Goal: Contribute content: Add original content to the website for others to see

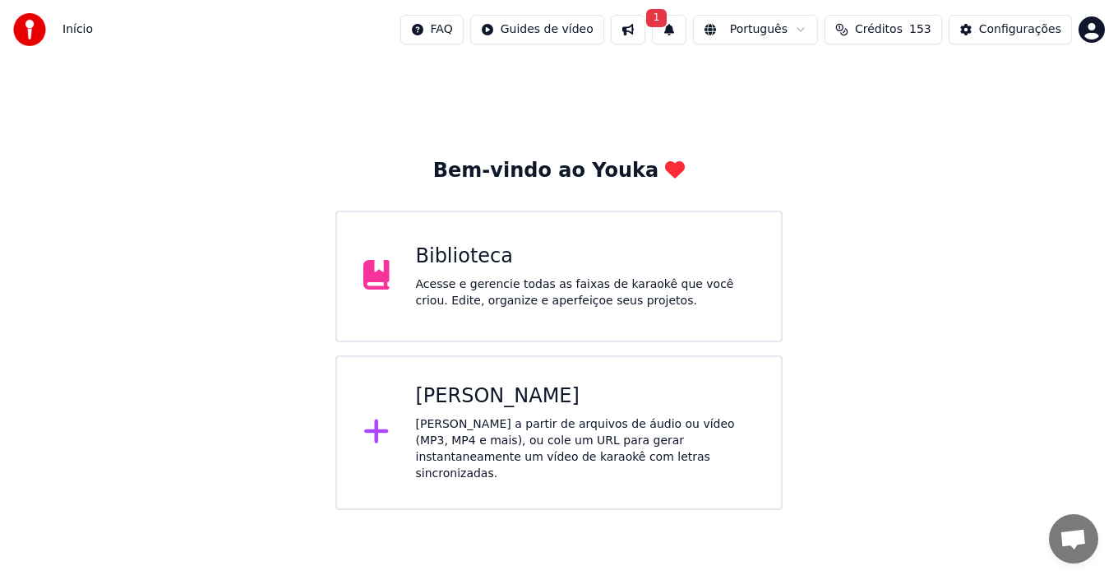
click at [518, 299] on div "Acesse e gerencie todas as faixas de karaokê que você criou. Edite, organize e …" at bounding box center [586, 292] width 340 height 33
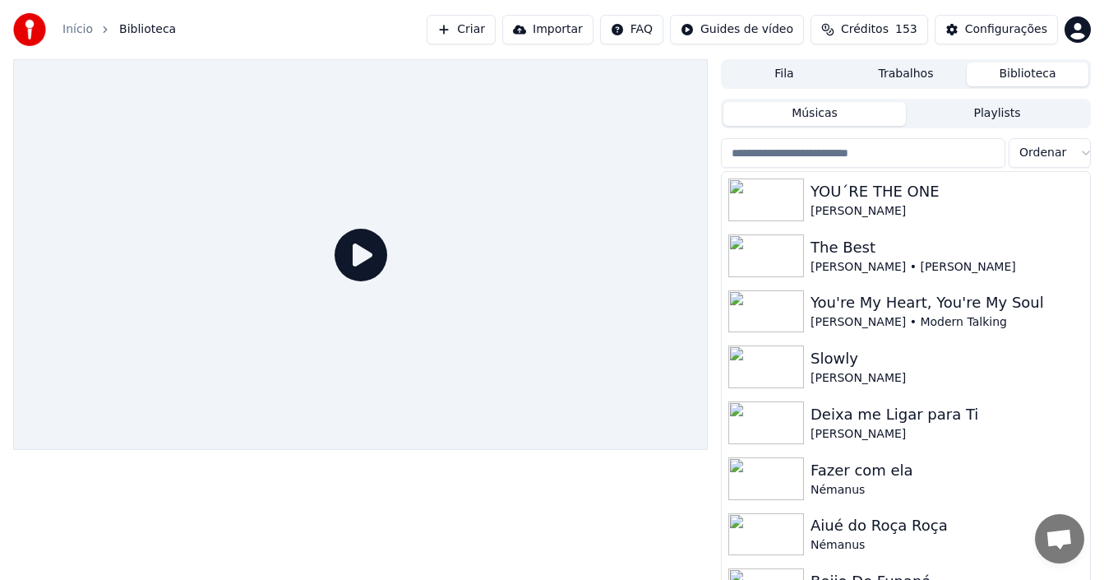
click at [488, 36] on button "Criar" at bounding box center [461, 30] width 69 height 30
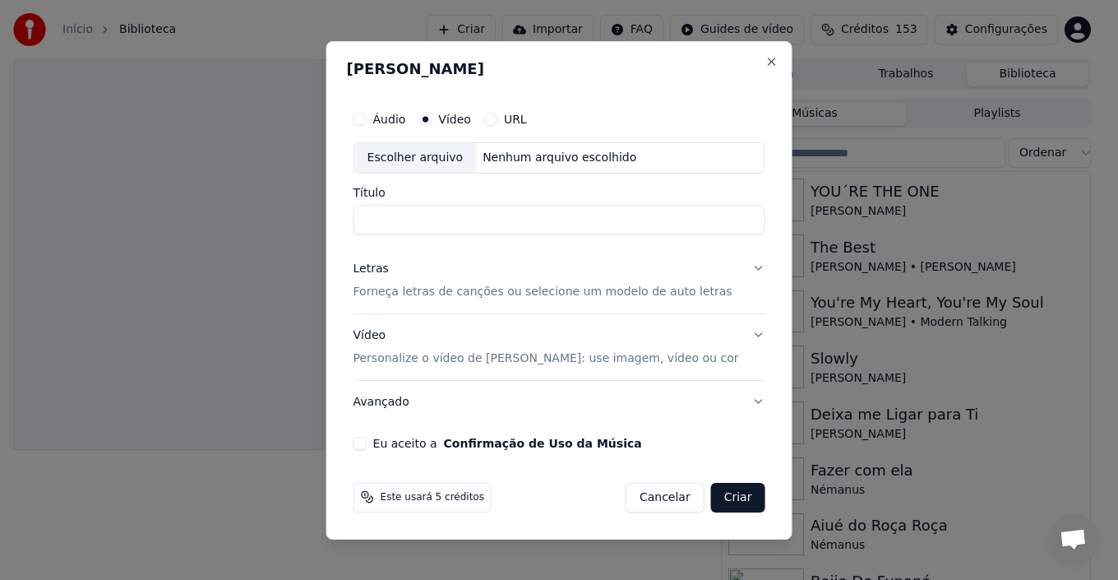
click at [367, 124] on button "Áudio" at bounding box center [360, 119] width 13 height 13
click at [414, 163] on div "Escolher arquivo" at bounding box center [415, 158] width 123 height 30
type input "**********"
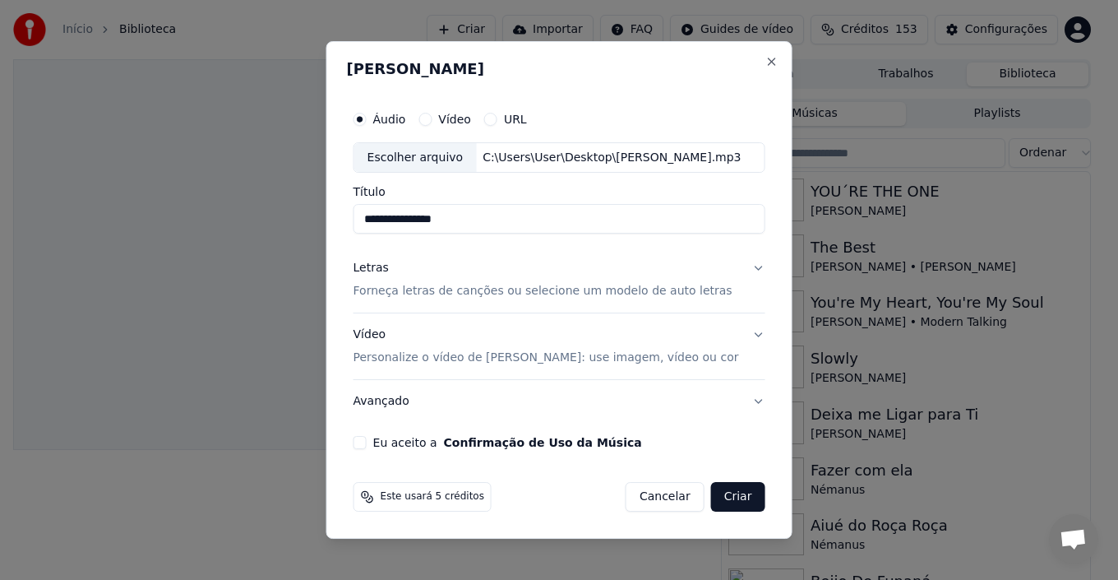
click at [367, 443] on button "Eu aceito a Confirmação de Uso da Música" at bounding box center [360, 442] width 13 height 13
click at [630, 285] on p "Forneça letras de canções ou selecione um modelo de auto letras" at bounding box center [543, 292] width 379 height 16
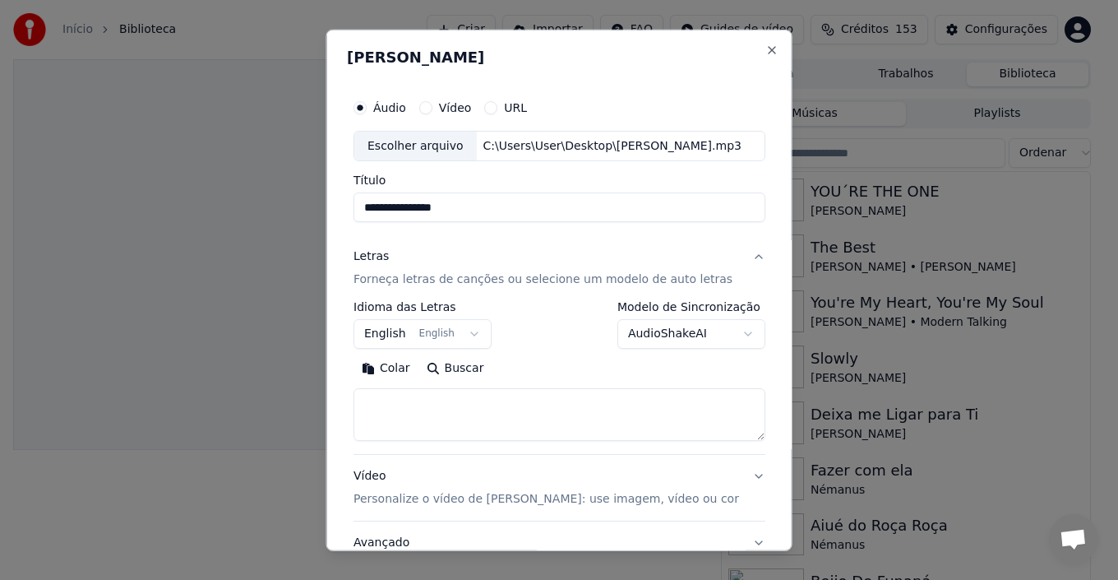
click at [492, 411] on textarea at bounding box center [560, 414] width 412 height 53
paste textarea "**********"
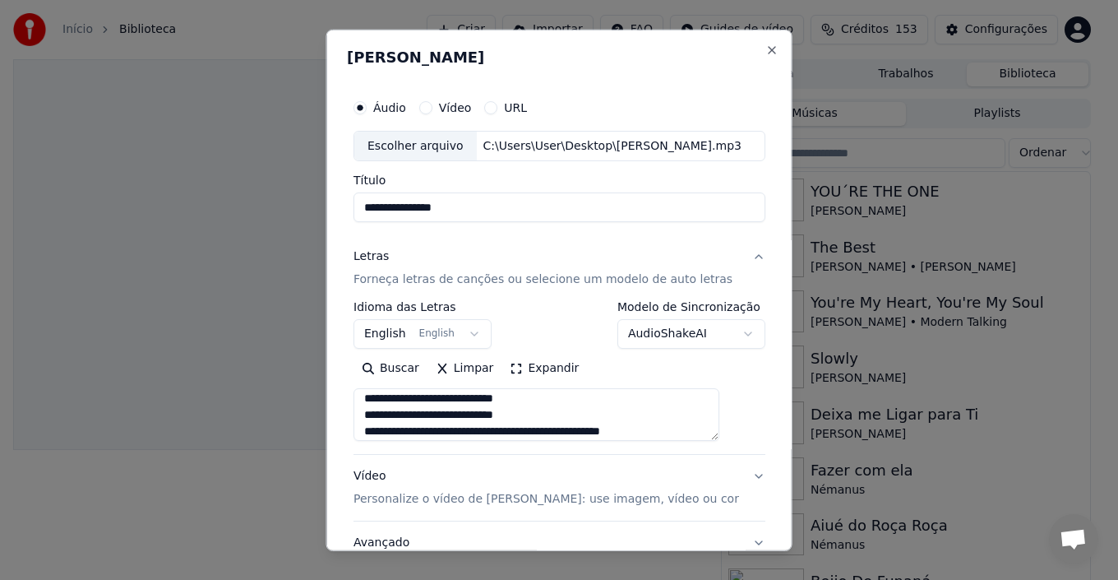
scroll to position [129, 0]
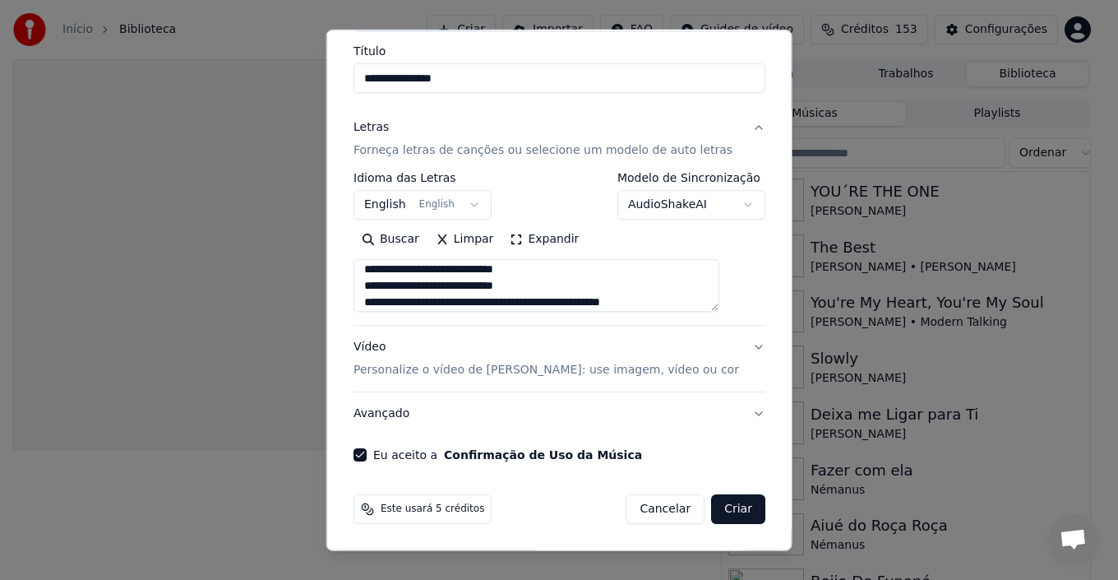
type textarea "**********"
click at [403, 201] on button "English English" at bounding box center [423, 205] width 138 height 30
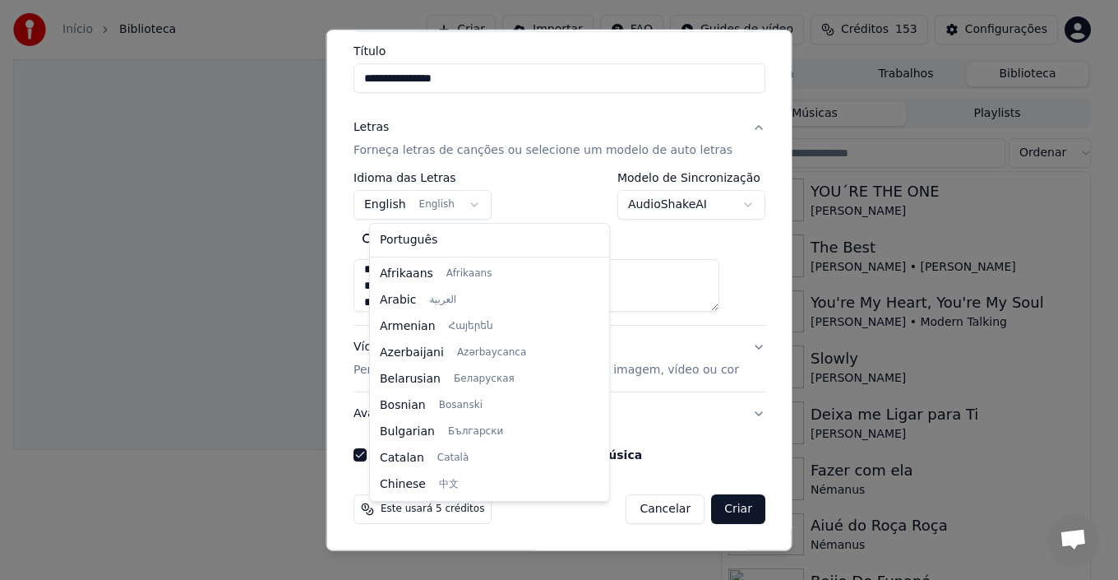
scroll to position [132, 0]
select select "**"
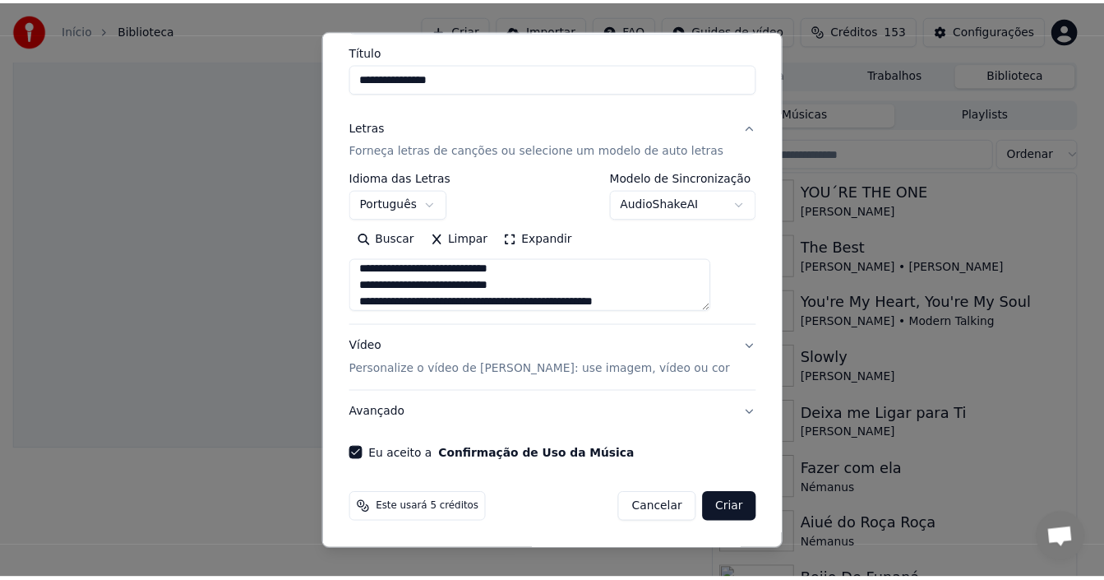
scroll to position [94, 0]
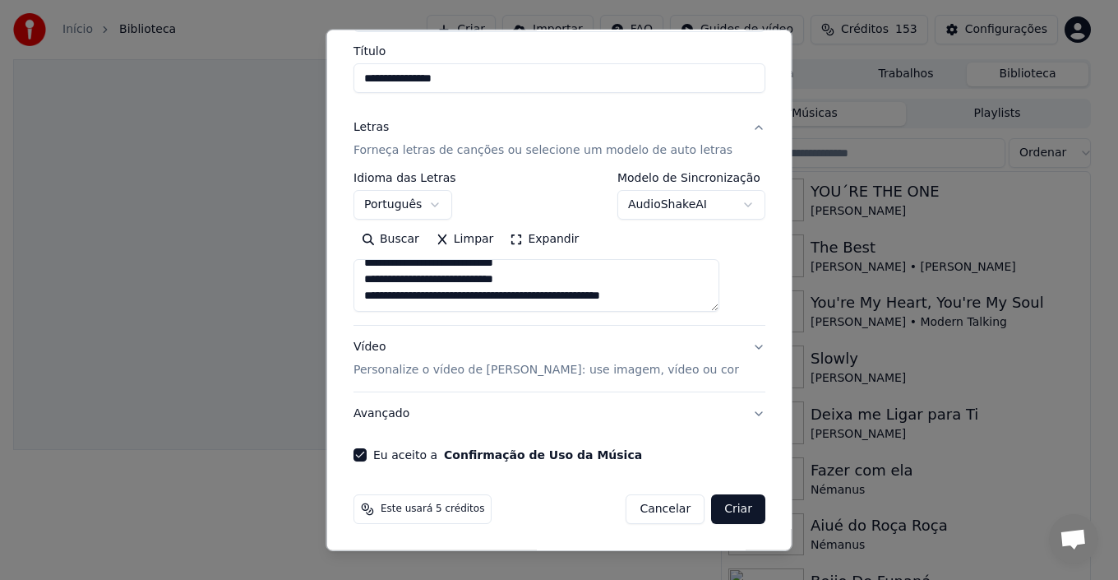
click at [711, 509] on button "Criar" at bounding box center [738, 509] width 54 height 30
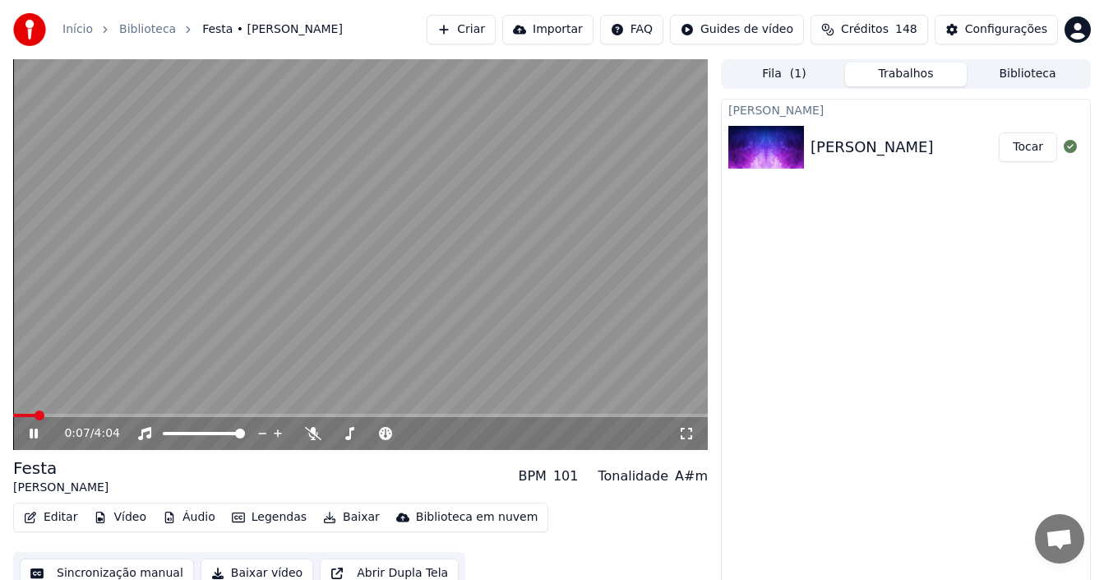
scroll to position [15, 0]
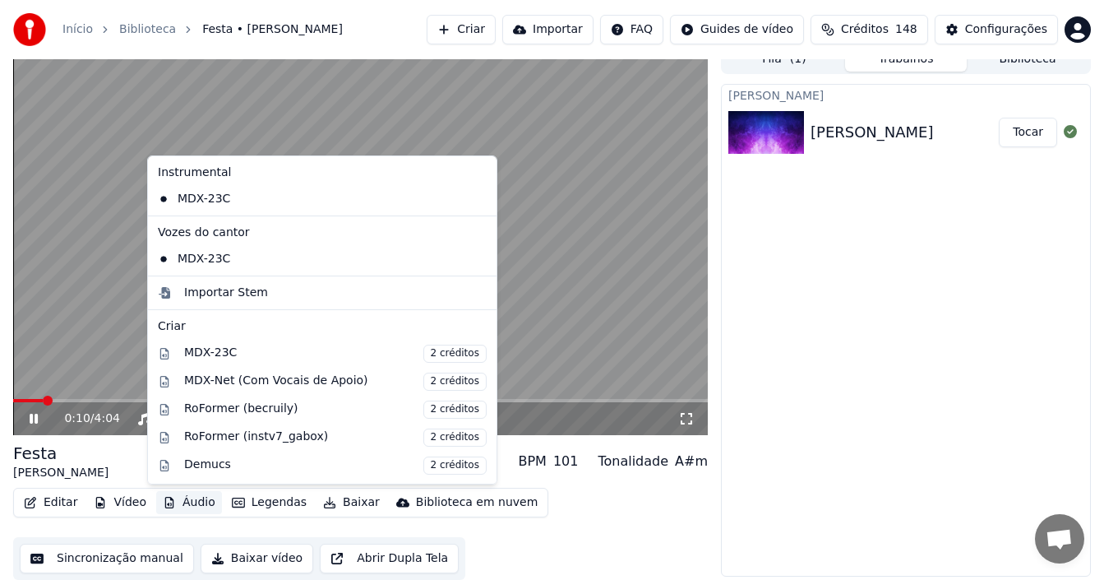
click at [193, 499] on button "Áudio" at bounding box center [189, 502] width 66 height 23
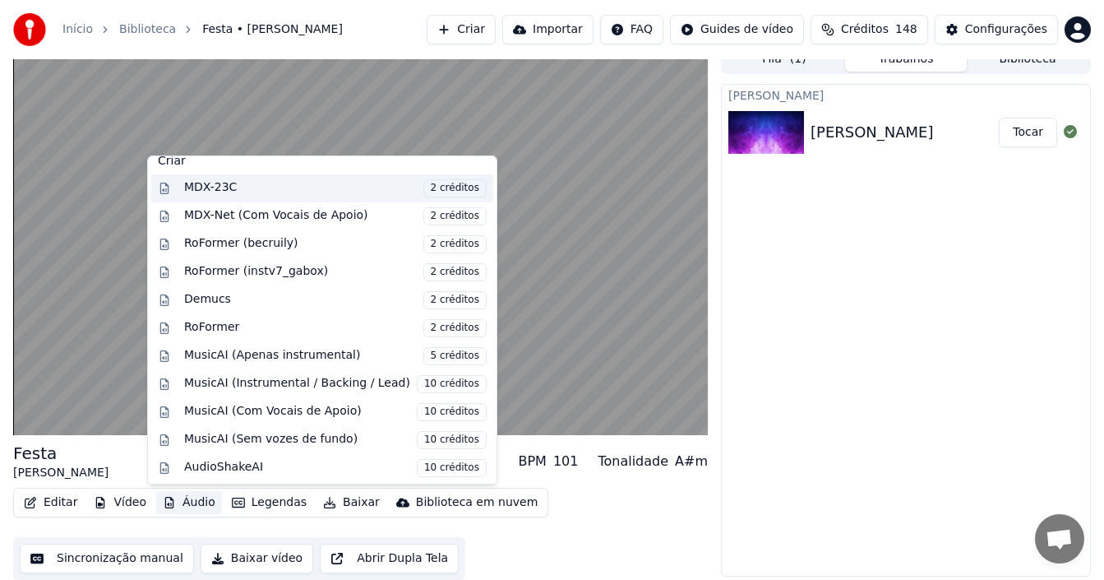
scroll to position [167, 0]
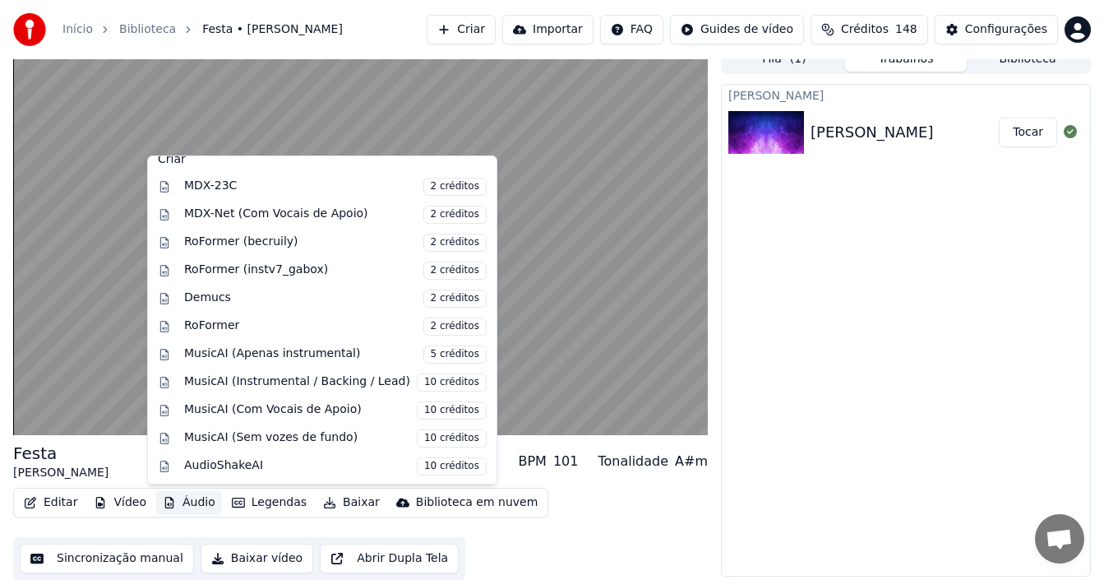
click at [174, 507] on button "Áudio" at bounding box center [189, 502] width 66 height 23
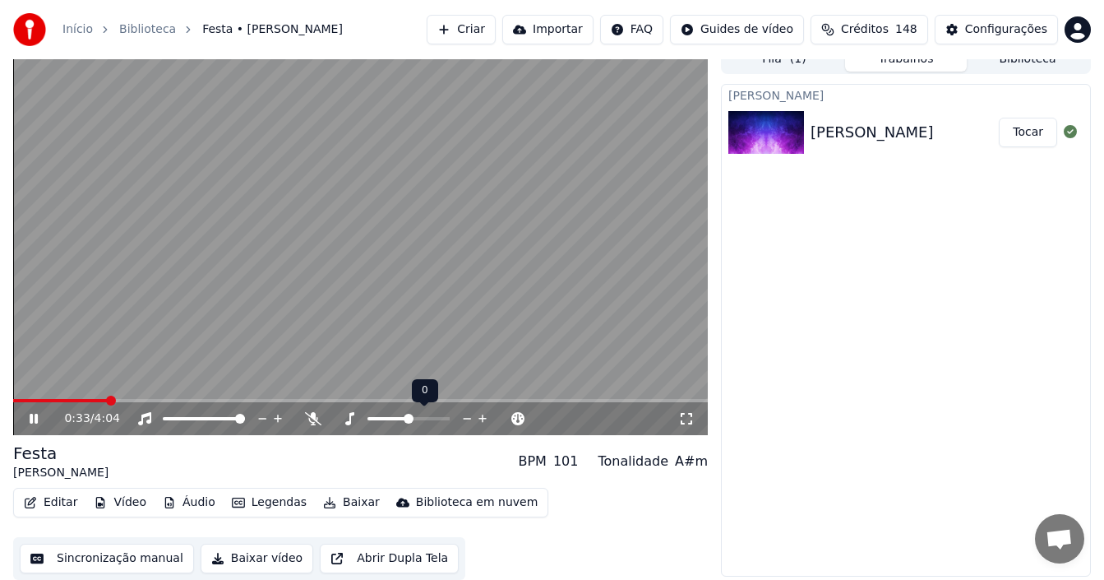
click at [412, 420] on span at bounding box center [409, 418] width 82 height 3
click at [414, 419] on span at bounding box center [409, 419] width 10 height 10
click at [163, 420] on span at bounding box center [168, 419] width 10 height 10
click at [125, 420] on div "0:45 / 4:04" at bounding box center [371, 418] width 614 height 16
click at [163, 418] on span at bounding box center [168, 419] width 10 height 10
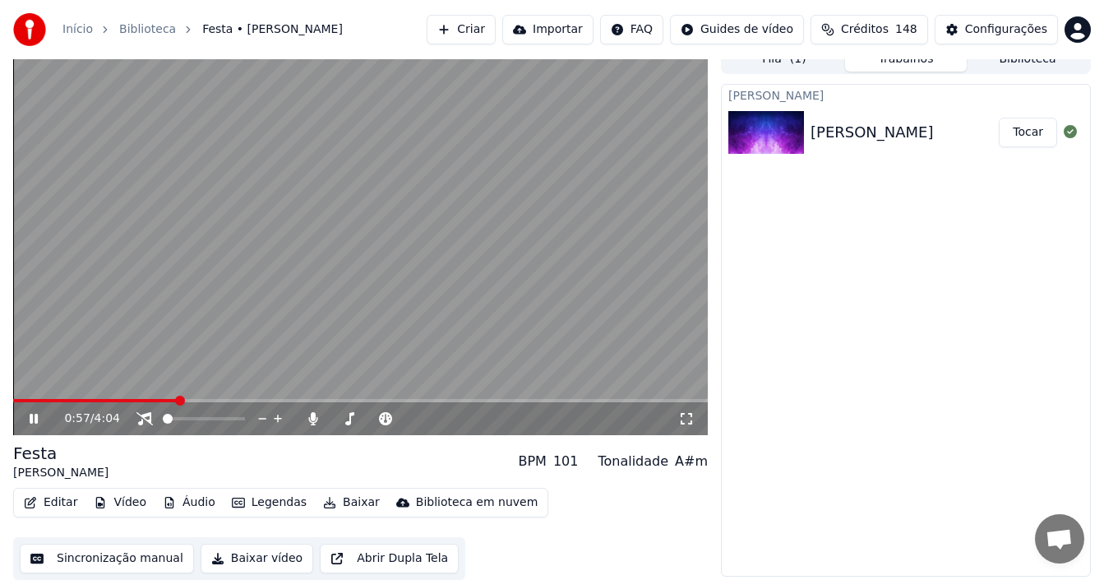
click at [37, 412] on icon at bounding box center [45, 418] width 38 height 13
click at [261, 557] on button "Baixar vídeo" at bounding box center [257, 559] width 113 height 30
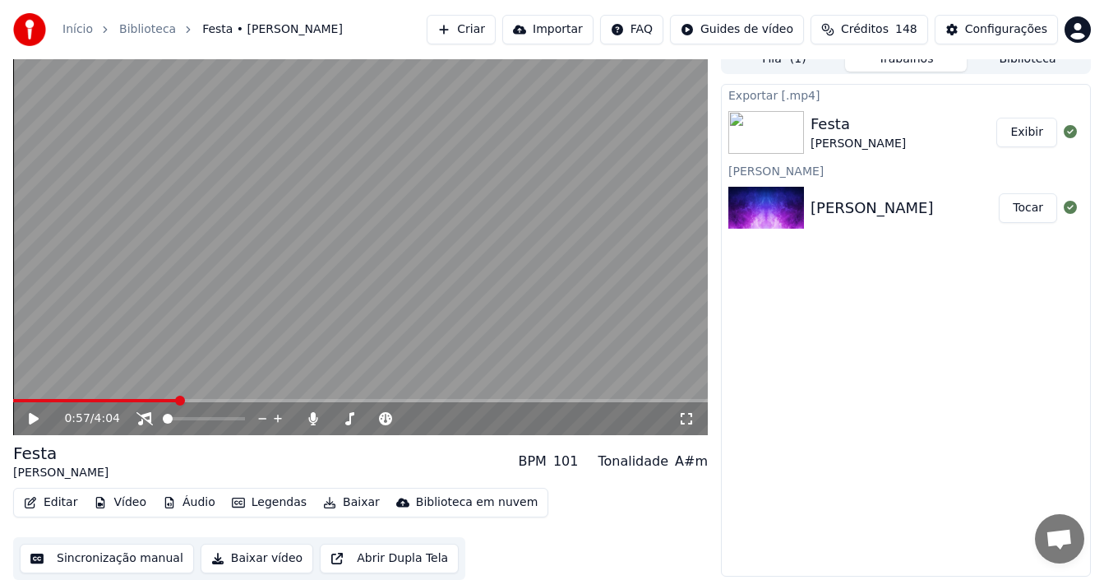
click at [1015, 124] on button "Exibir" at bounding box center [1027, 133] width 61 height 30
